Goal: Contribute content: Add original content to the website for others to see

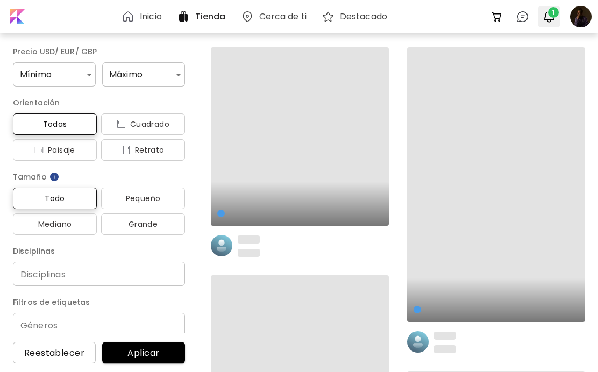
click at [551, 18] on img "button" at bounding box center [549, 16] width 13 height 13
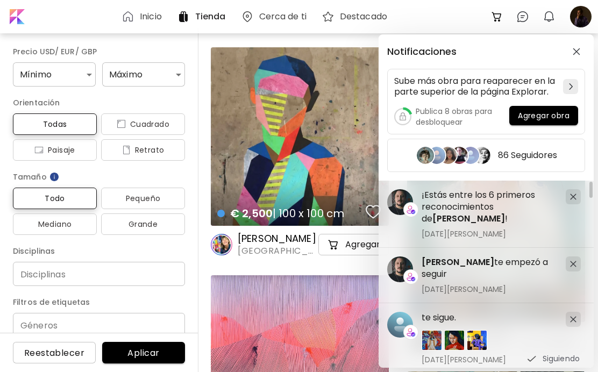
click at [490, 232] on span "[DATE][PERSON_NAME]" at bounding box center [490, 234] width 136 height 10
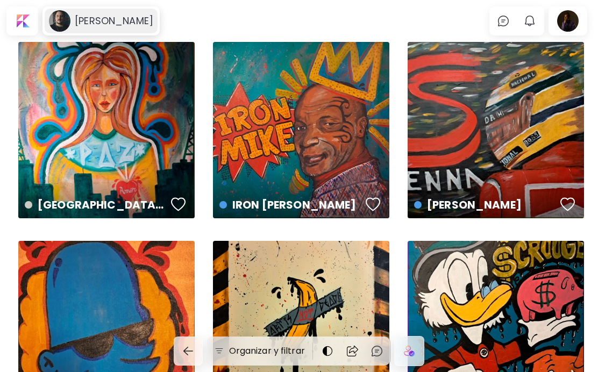
click at [97, 24] on h6 "[PERSON_NAME]" at bounding box center [114, 21] width 79 height 13
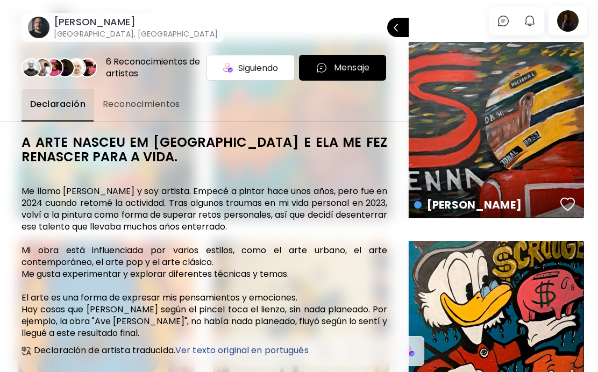
click at [538, 25] on div at bounding box center [299, 186] width 598 height 372
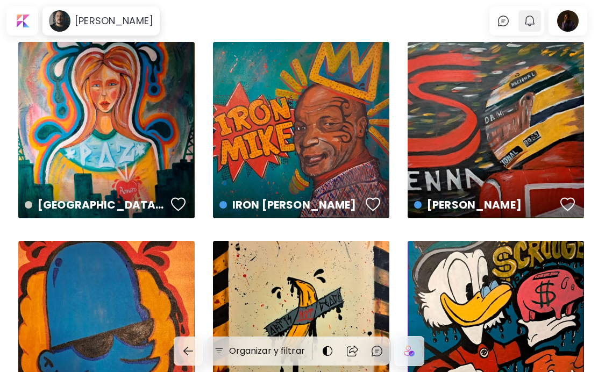
click at [528, 22] on img "button" at bounding box center [530, 21] width 13 height 13
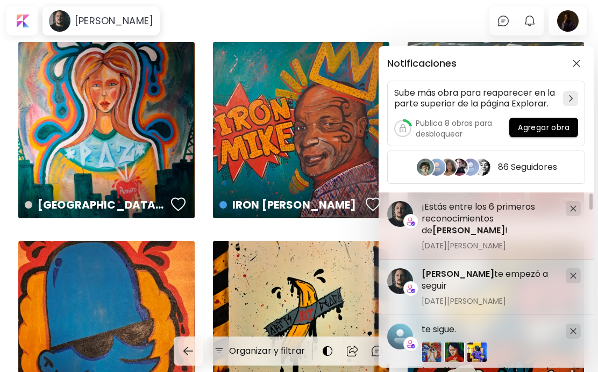
click at [576, 209] on img at bounding box center [573, 209] width 6 height 6
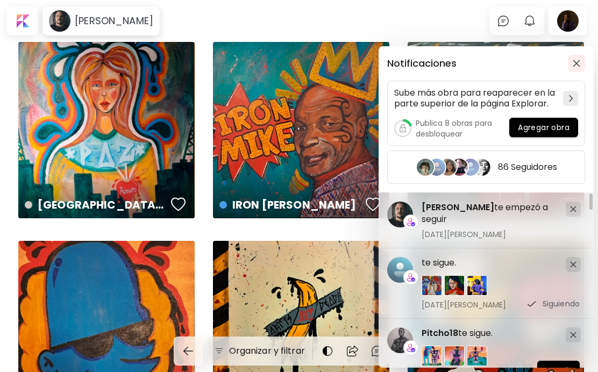
click at [573, 61] on img "button" at bounding box center [577, 64] width 8 height 8
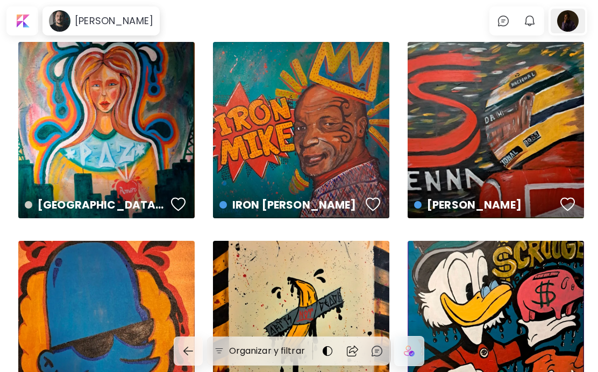
click at [569, 22] on div at bounding box center [568, 21] width 34 height 25
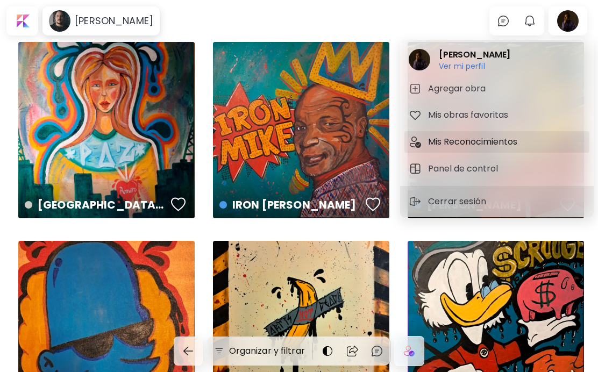
click at [501, 144] on h5 "Mis Reconocimientos" at bounding box center [474, 142] width 93 height 13
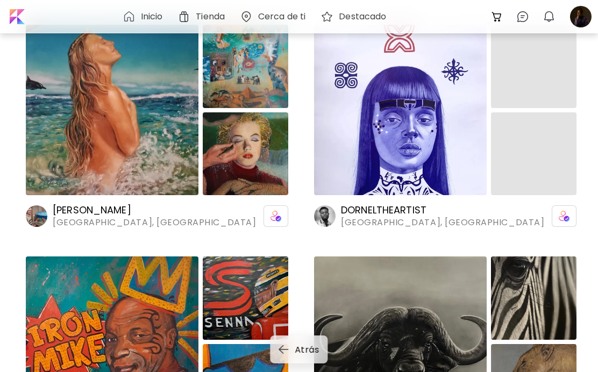
scroll to position [120, 0]
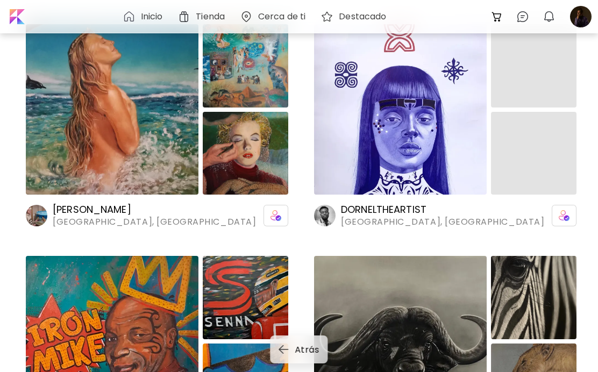
click at [413, 119] on img at bounding box center [400, 109] width 173 height 171
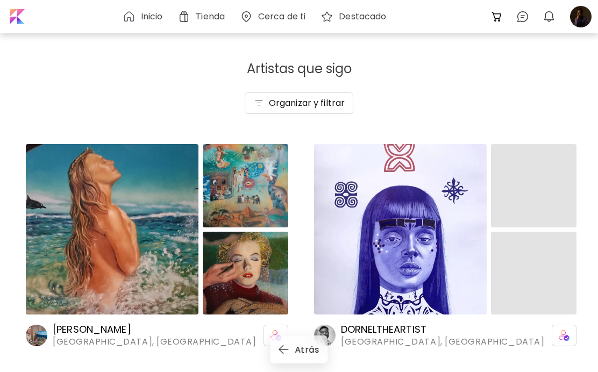
click at [150, 13] on h6 "Inicio" at bounding box center [152, 16] width 22 height 9
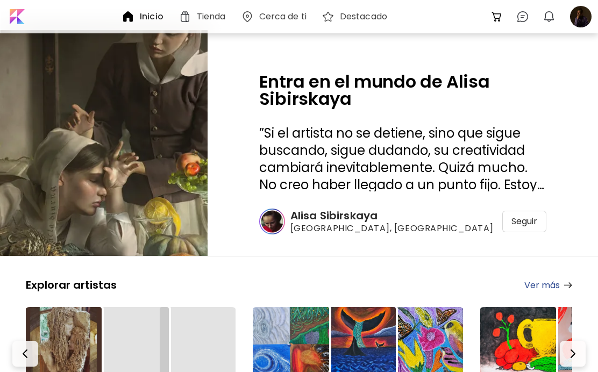
click at [282, 19] on h6 "Cerca de ti" at bounding box center [282, 16] width 47 height 9
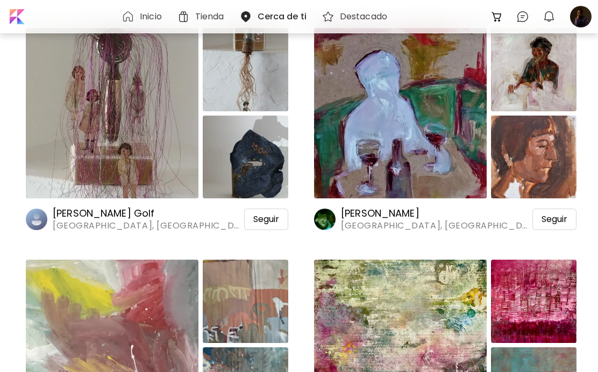
scroll to position [362, 0]
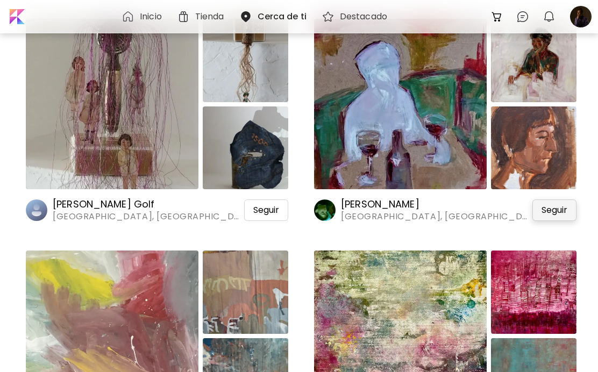
click at [546, 210] on span "Seguir" at bounding box center [555, 210] width 26 height 11
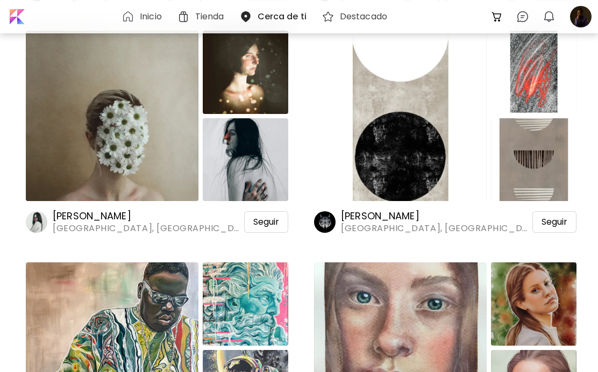
scroll to position [1049, 0]
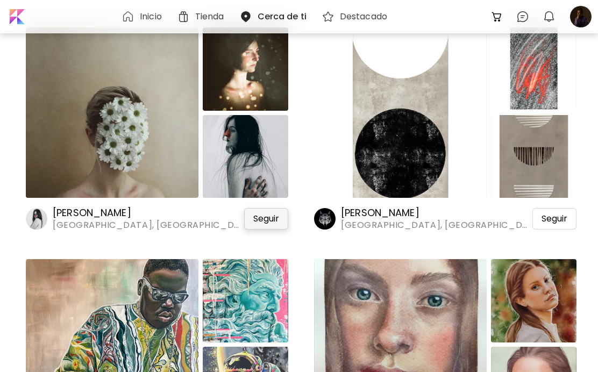
click at [264, 222] on span "Seguir" at bounding box center [266, 219] width 26 height 11
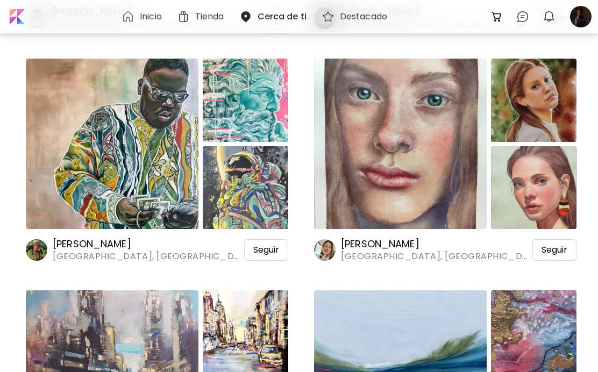
scroll to position [1267, 0]
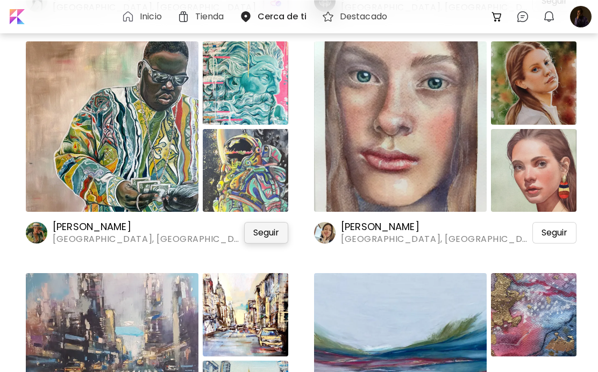
click at [272, 230] on span "Seguir" at bounding box center [266, 233] width 26 height 11
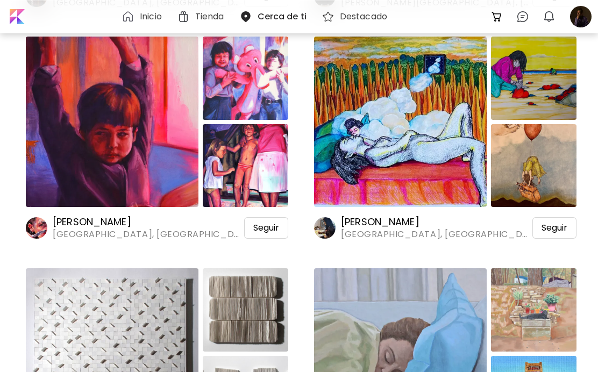
scroll to position [1973, 0]
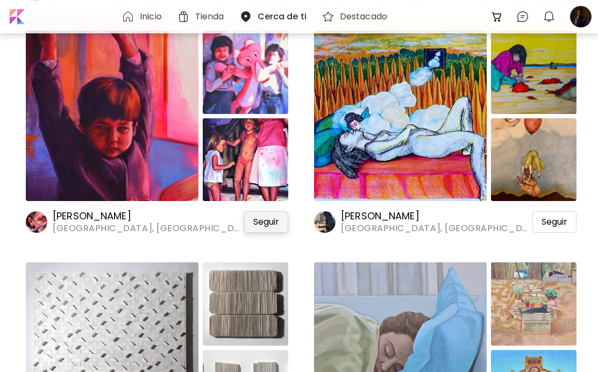
click at [260, 220] on span "Seguir" at bounding box center [266, 222] width 26 height 11
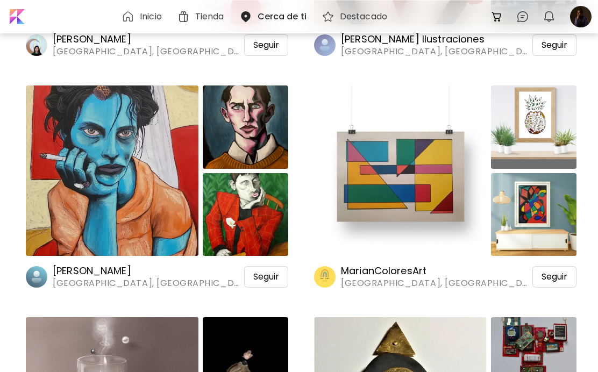
scroll to position [2633, 0]
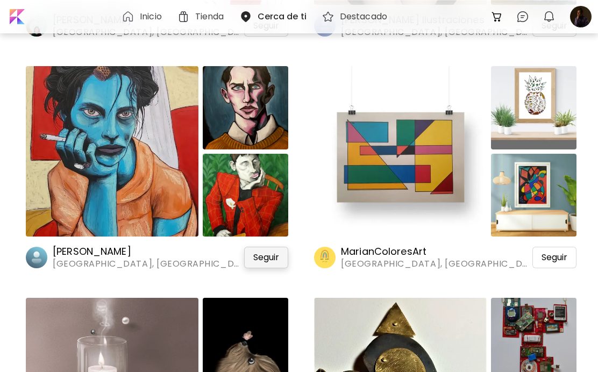
click at [263, 257] on span "Seguir" at bounding box center [266, 257] width 26 height 11
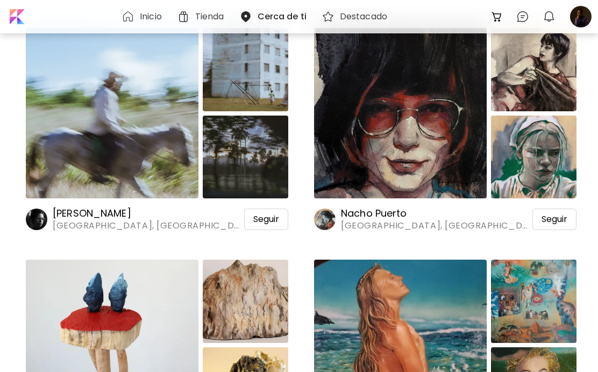
scroll to position [4766, 0]
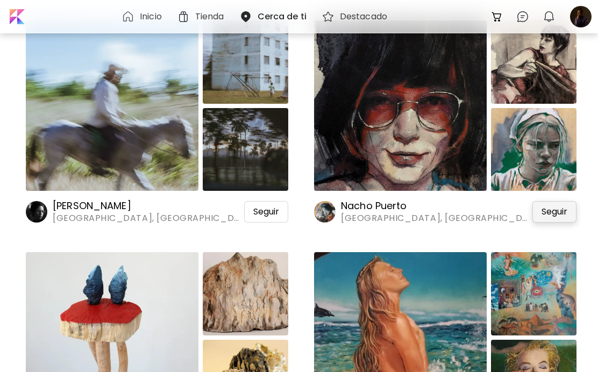
click at [558, 214] on span "Seguir" at bounding box center [555, 212] width 26 height 11
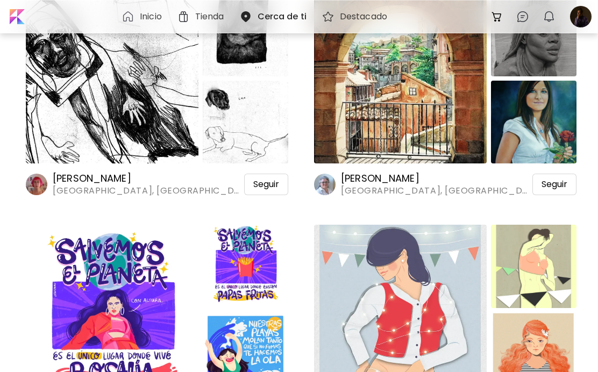
scroll to position [3567, 0]
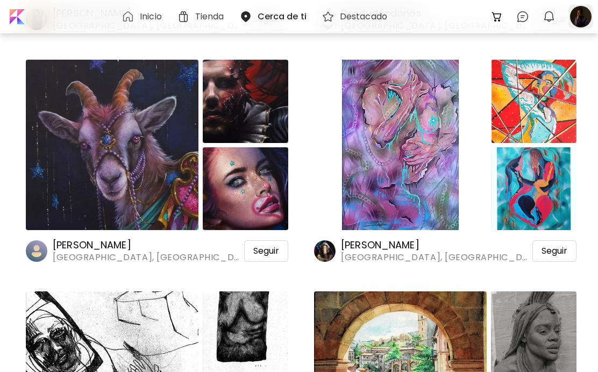
click at [577, 12] on div at bounding box center [581, 17] width 24 height 24
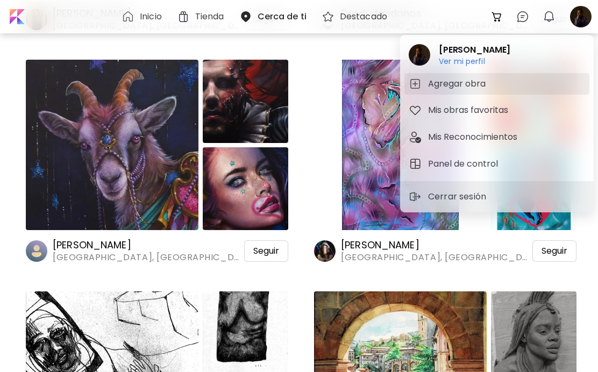
click at [535, 88] on span "Agregar obra" at bounding box center [497, 83] width 176 height 13
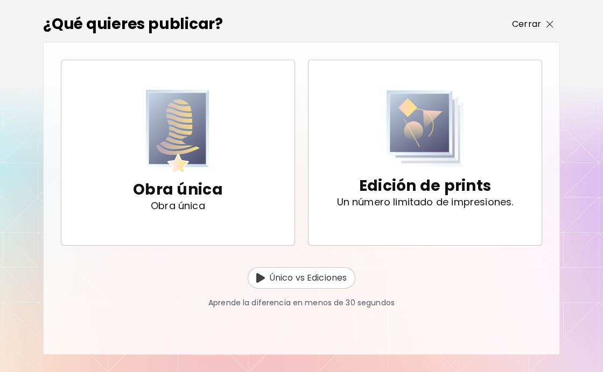
click at [532, 23] on p "Cerrar" at bounding box center [526, 24] width 29 height 13
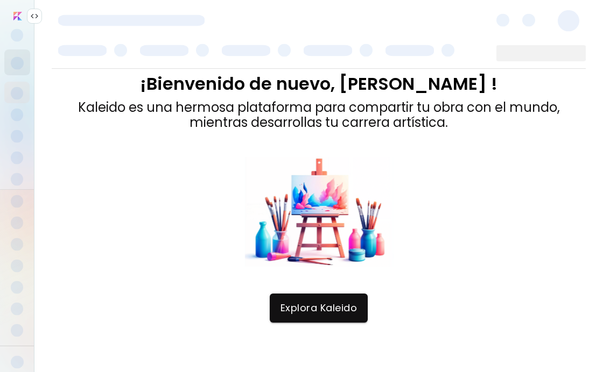
click at [31, 15] on img at bounding box center [34, 16] width 9 height 9
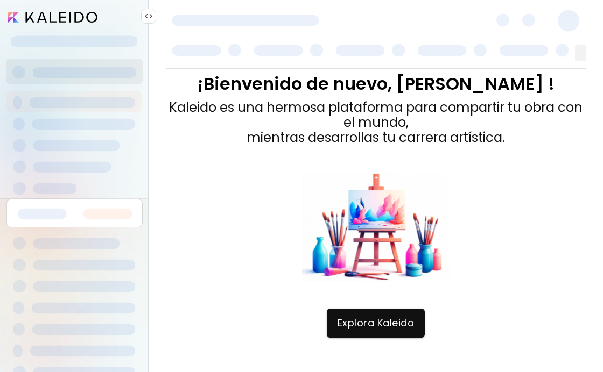
click at [59, 201] on div at bounding box center [74, 291] width 148 height 184
click at [418, 20] on div at bounding box center [376, 19] width 454 height 39
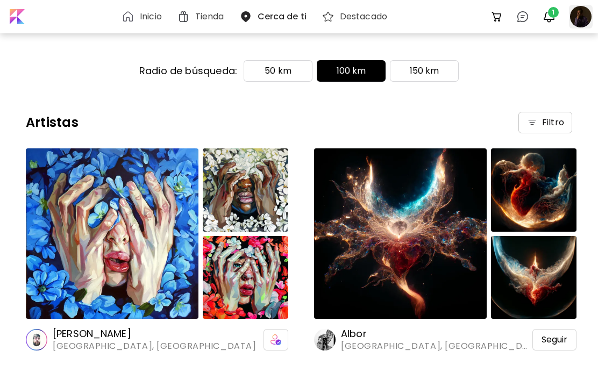
click at [577, 18] on div at bounding box center [581, 17] width 24 height 24
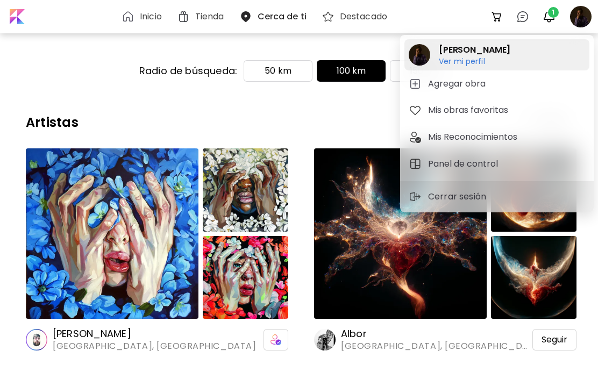
click at [486, 57] on h6 "Ver mi perfil" at bounding box center [475, 61] width 72 height 10
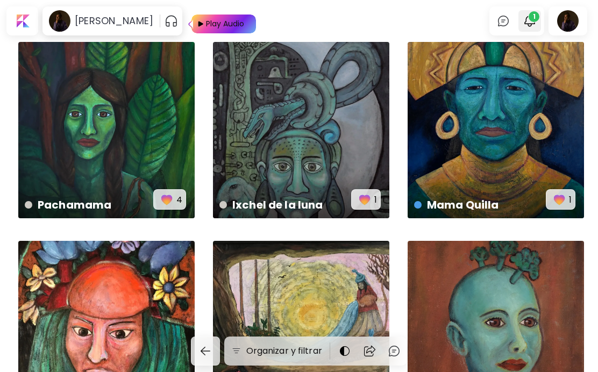
click at [532, 20] on img "button" at bounding box center [530, 21] width 13 height 13
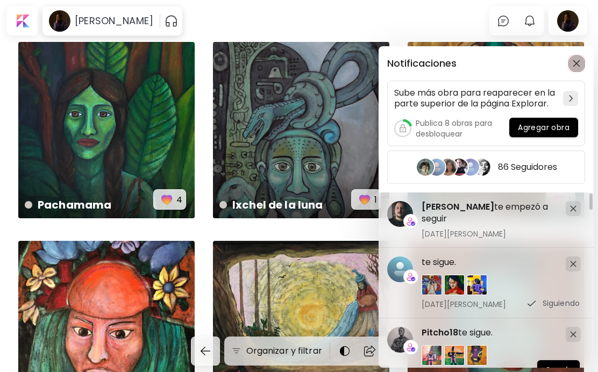
click at [575, 65] on img "button" at bounding box center [577, 64] width 8 height 8
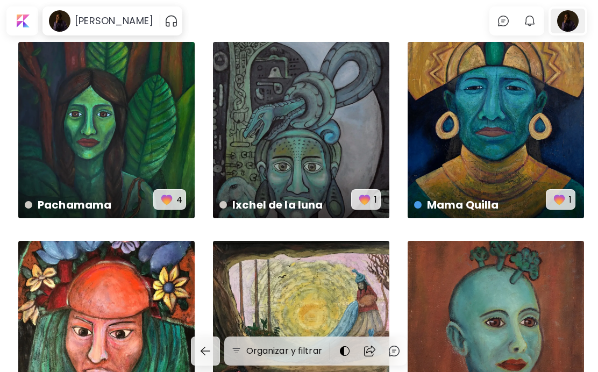
click at [576, 25] on div at bounding box center [568, 21] width 34 height 25
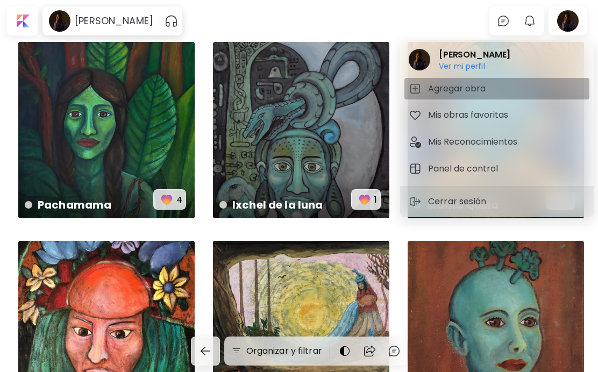
click at [506, 90] on span "Agregar obra" at bounding box center [497, 88] width 176 height 13
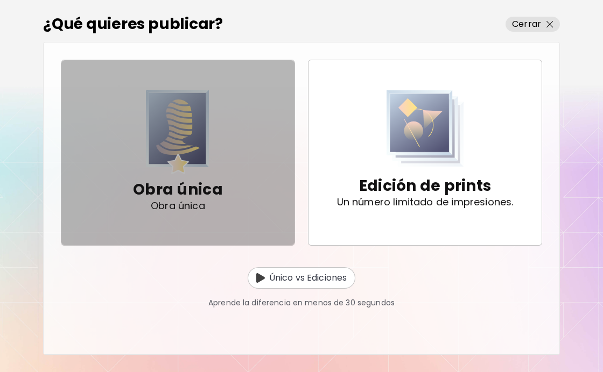
click at [234, 186] on span "Obra única Obra única" at bounding box center [178, 153] width 216 height 126
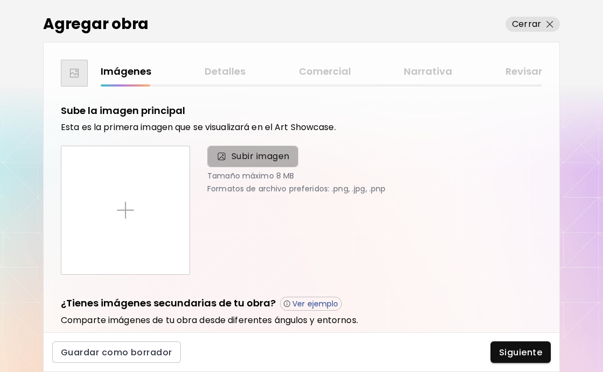
click at [257, 155] on span "Subir imagen" at bounding box center [260, 156] width 58 height 13
click at [0, 0] on input "Subir imagen" at bounding box center [0, 0] width 0 height 0
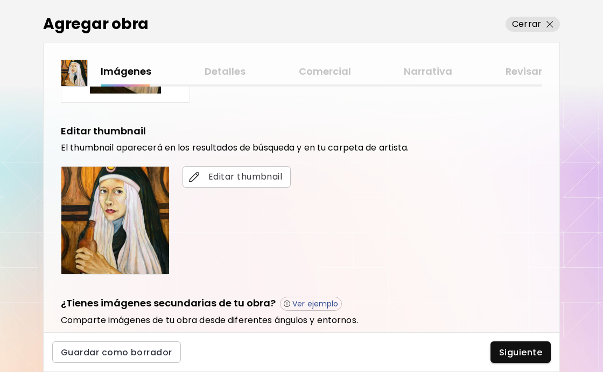
scroll to position [197, 0]
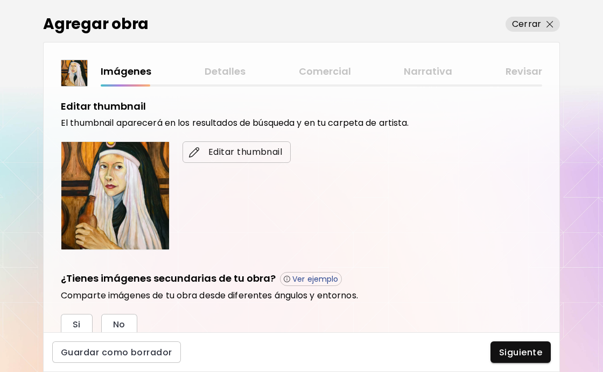
click at [261, 158] on span "Editar thumbnail" at bounding box center [236, 152] width 91 height 13
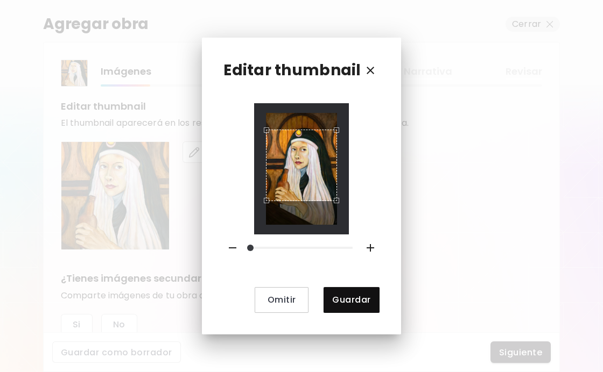
click at [312, 166] on div "Use the arrow keys to move the crop selection area" at bounding box center [302, 166] width 72 height 72
click at [359, 300] on span "Guardar" at bounding box center [351, 299] width 38 height 11
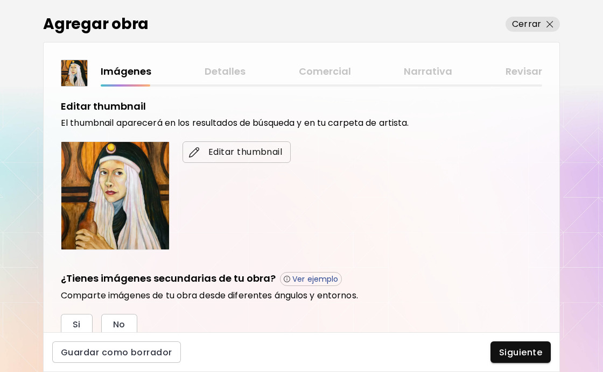
click at [263, 153] on span "Editar thumbnail" at bounding box center [236, 152] width 91 height 13
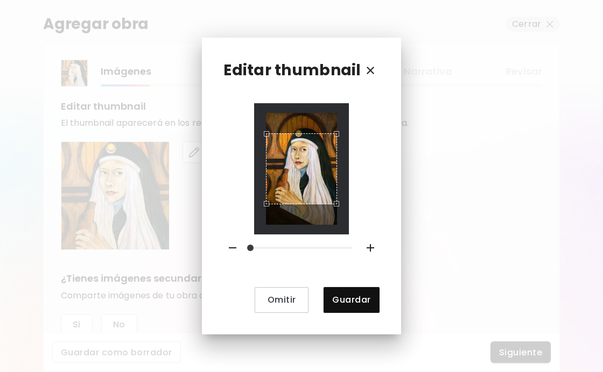
click at [264, 248] on span at bounding box center [301, 248] width 102 height 15
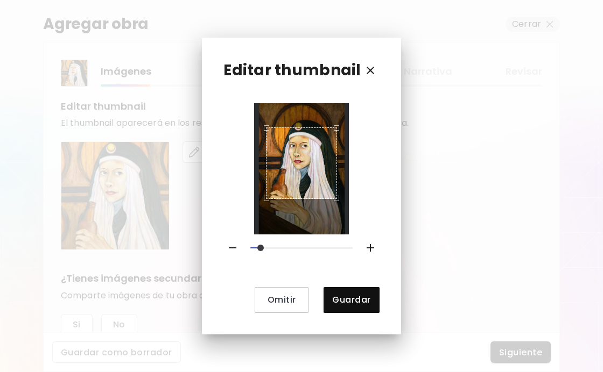
click at [291, 171] on div "Use the arrow keys to move the crop selection area" at bounding box center [302, 164] width 72 height 72
click at [350, 299] on span "Guardar" at bounding box center [351, 299] width 38 height 11
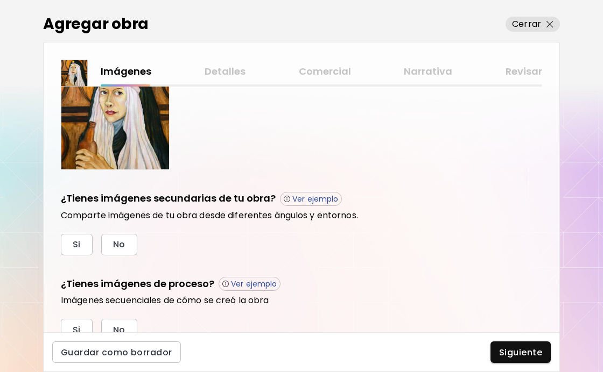
scroll to position [284, 0]
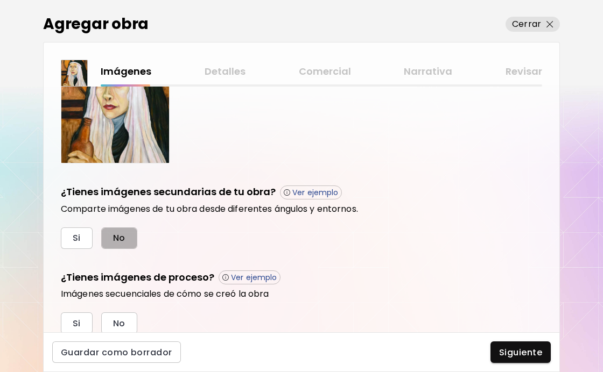
click at [116, 236] on span "No" at bounding box center [119, 237] width 12 height 11
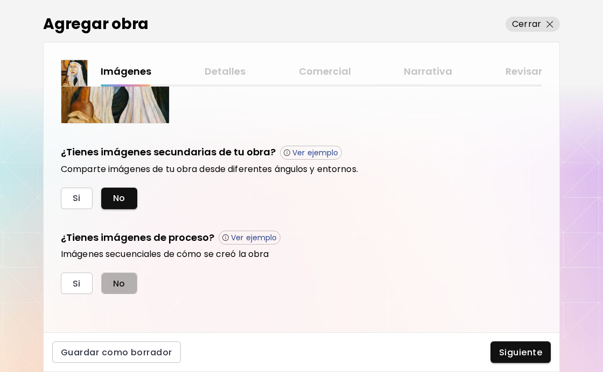
click at [125, 279] on button "No" at bounding box center [119, 284] width 36 height 22
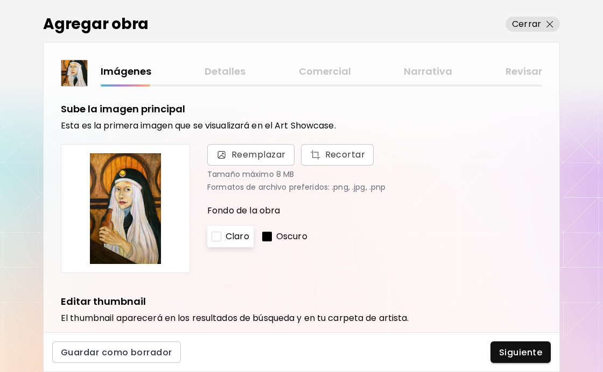
scroll to position [0, 0]
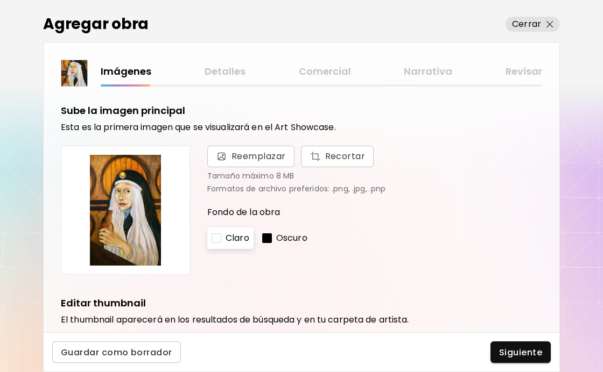
click at [282, 236] on p "Oscuro" at bounding box center [291, 238] width 31 height 13
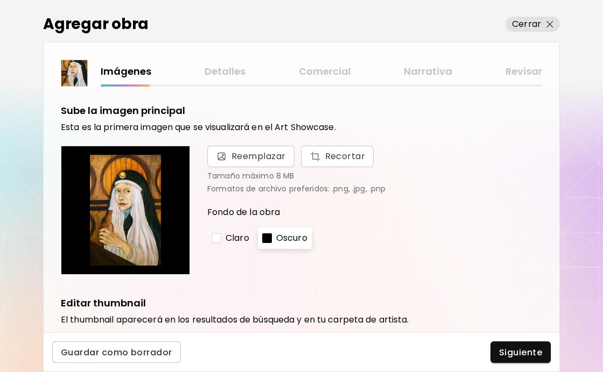
click at [240, 239] on p "Claro" at bounding box center [237, 238] width 24 height 13
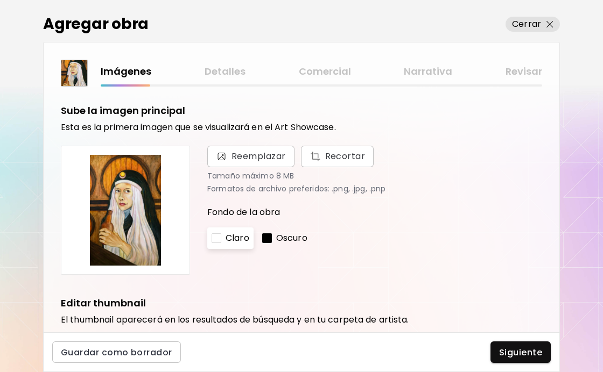
scroll to position [4, 0]
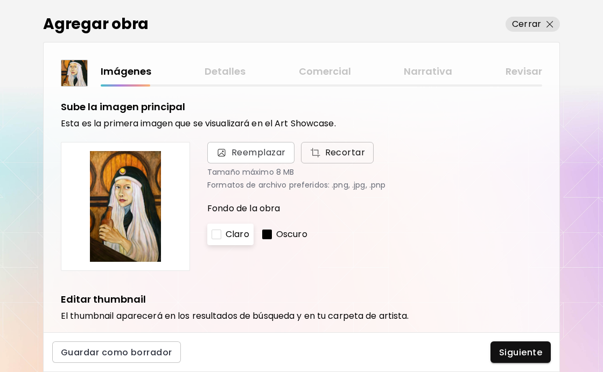
click at [347, 150] on span "Recortar" at bounding box center [337, 152] width 56 height 13
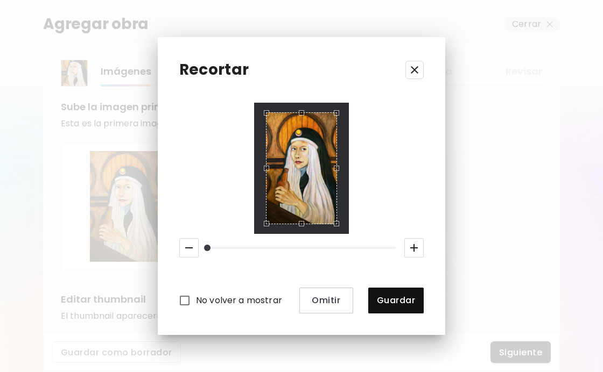
click at [347, 231] on div at bounding box center [301, 168] width 95 height 131
click at [345, 230] on div at bounding box center [301, 168] width 95 height 131
click at [220, 246] on span at bounding box center [301, 248] width 188 height 15
drag, startPoint x: 220, startPoint y: 246, endPoint x: 203, endPoint y: 243, distance: 16.6
click at [204, 245] on span at bounding box center [207, 248] width 6 height 6
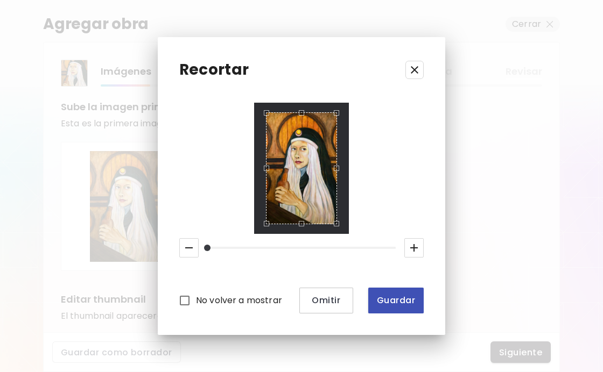
click at [394, 304] on span "Guardar" at bounding box center [396, 300] width 38 height 11
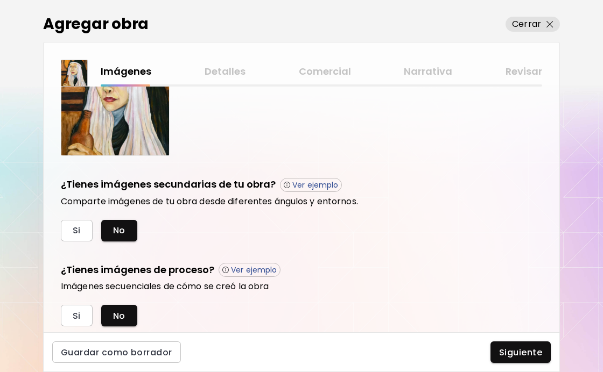
scroll to position [323, 0]
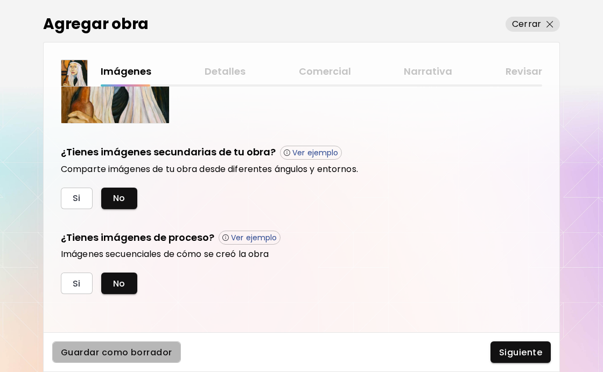
click at [146, 350] on span "Guardar como borrador" at bounding box center [116, 352] width 111 height 11
